Goal: Information Seeking & Learning: Learn about a topic

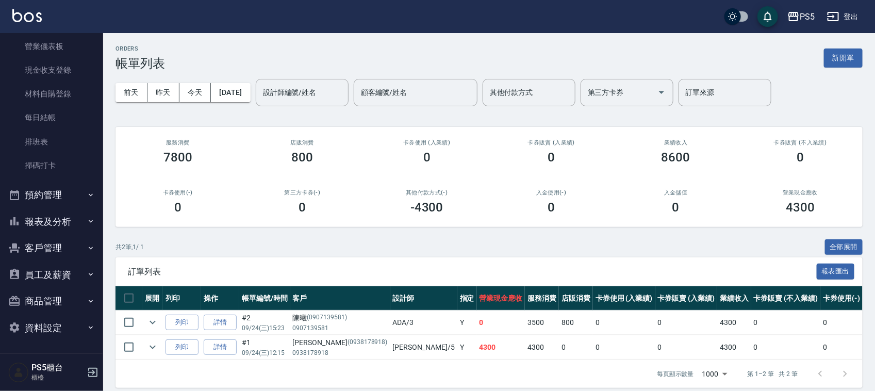
scroll to position [19, 0]
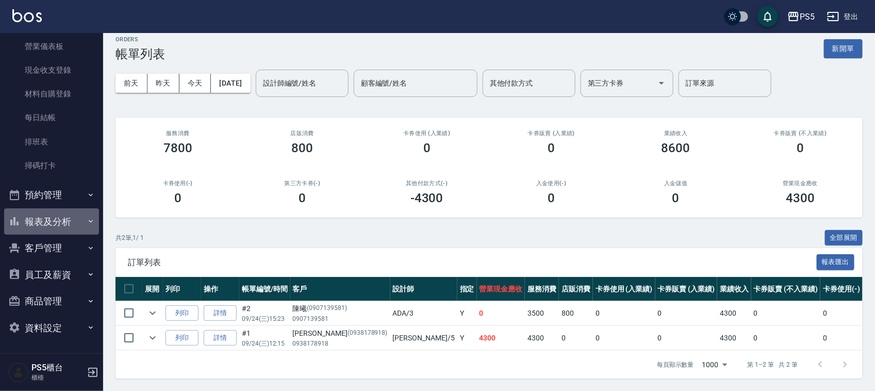
click at [63, 221] on button "報表及分析" at bounding box center [51, 221] width 95 height 27
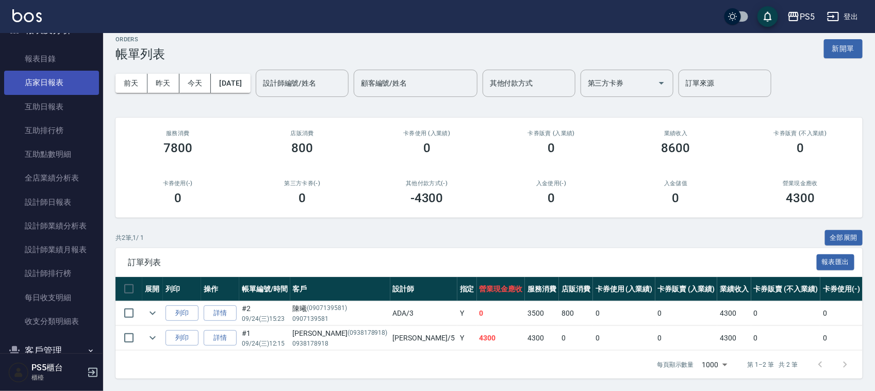
scroll to position [322, 0]
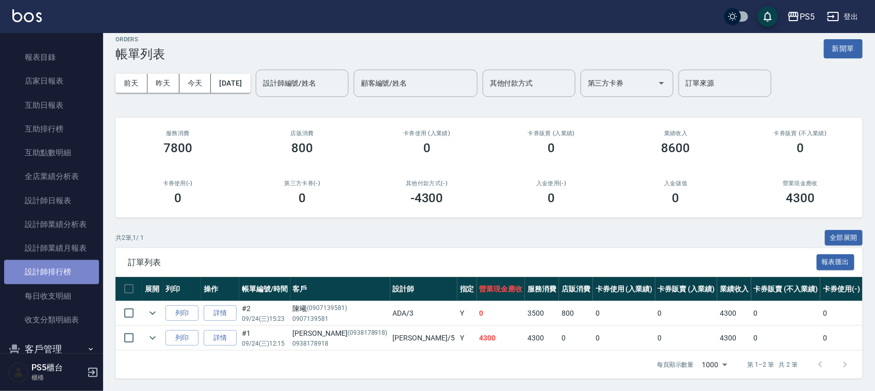
click at [67, 260] on link "設計師排行榜" at bounding box center [51, 272] width 95 height 24
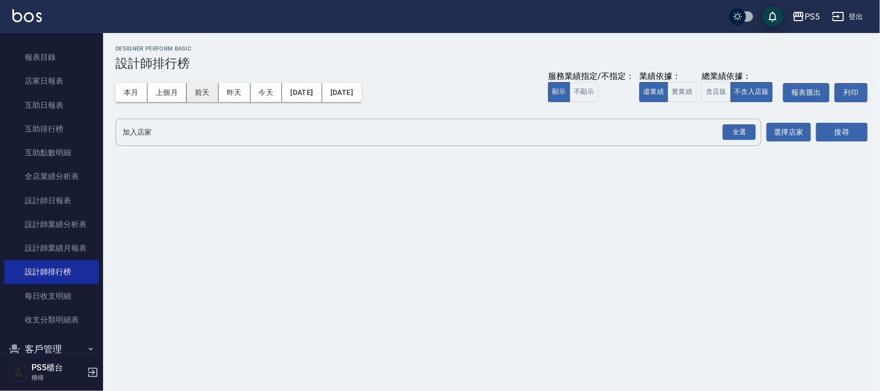
click at [122, 93] on button "本月" at bounding box center [132, 92] width 32 height 19
click at [673, 94] on button "實業績" at bounding box center [682, 92] width 29 height 20
click at [734, 127] on div "全選" at bounding box center [739, 132] width 33 height 16
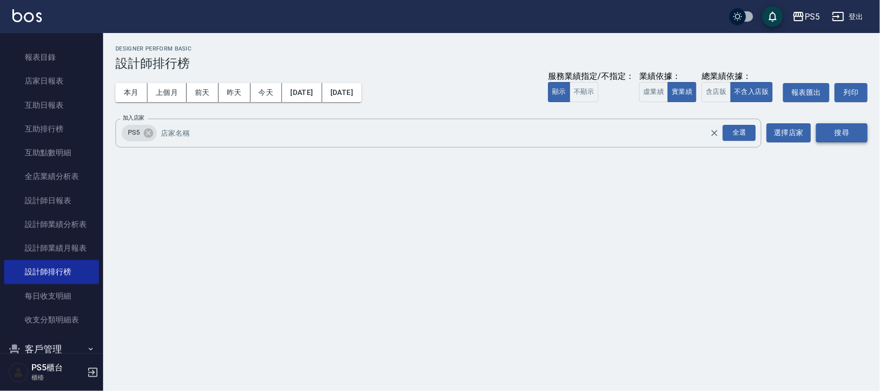
click at [835, 125] on button "搜尋" at bounding box center [842, 132] width 52 height 19
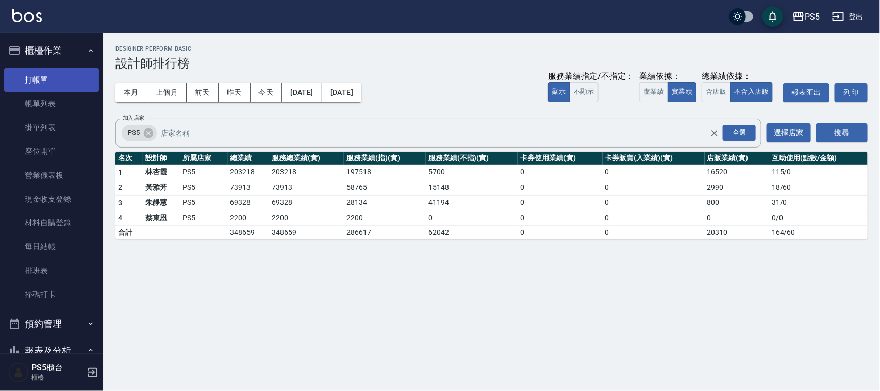
click at [36, 69] on link "打帳單" at bounding box center [51, 80] width 95 height 24
